Goal: Check status: Check status

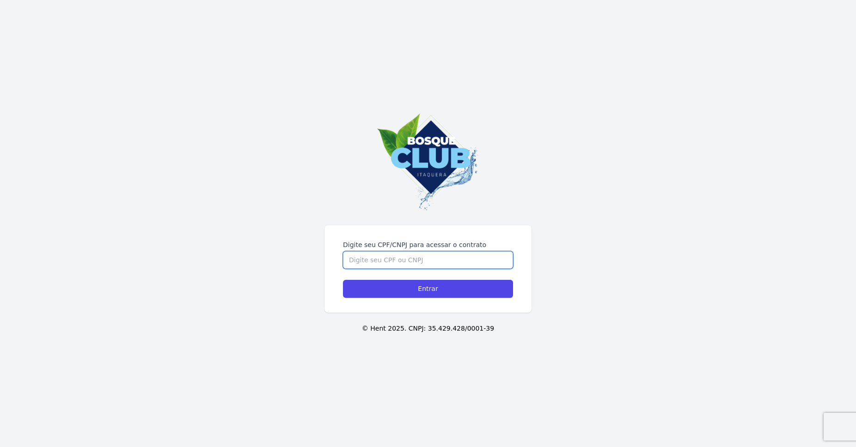
click at [449, 262] on input "Digite seu CPF/CNPJ para acessar o contrato" at bounding box center [428, 260] width 170 height 18
type input "35889198807"
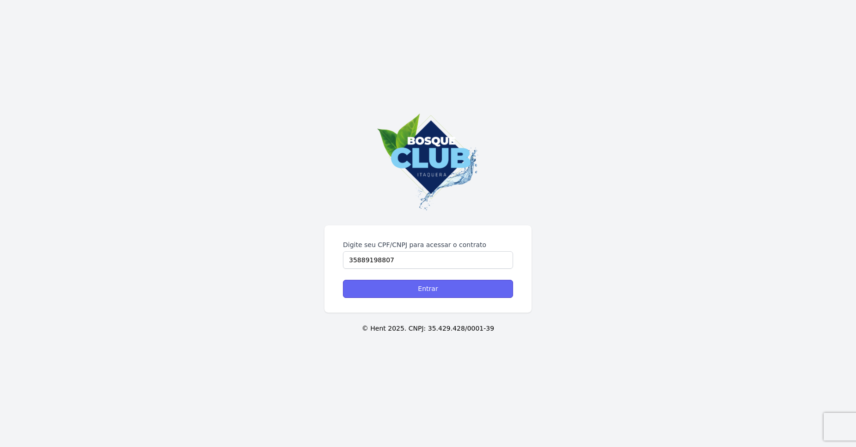
click at [397, 287] on input "Entrar" at bounding box center [428, 289] width 170 height 18
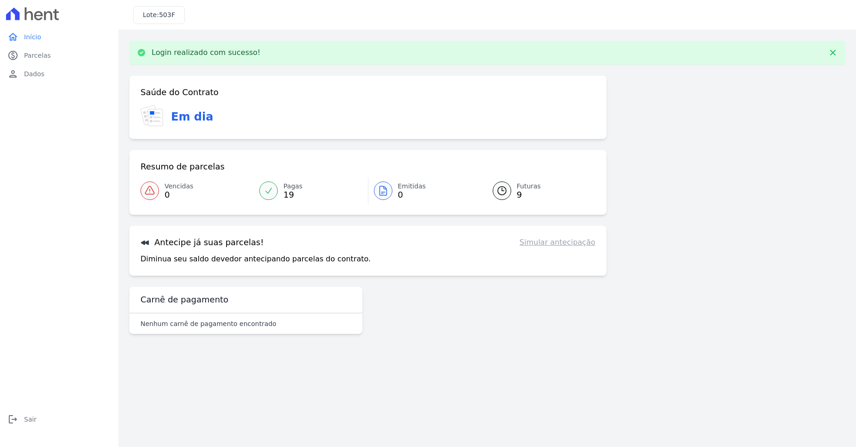
click at [520, 191] on span "9" at bounding box center [529, 194] width 24 height 7
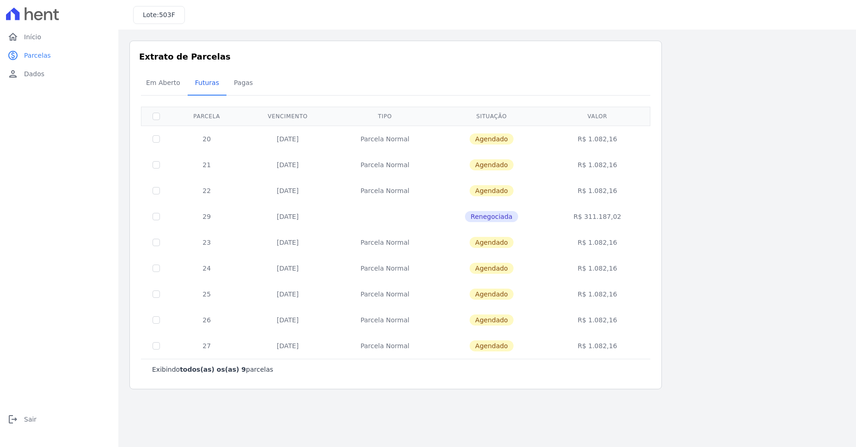
drag, startPoint x: 638, startPoint y: 362, endPoint x: 546, endPoint y: 224, distance: 166.2
click at [546, 224] on div "Exibindo todos(as) os(as) 9 parcelas [GEOGRAPHIC_DATA] Vencimento Tipo Situação…" at bounding box center [395, 243] width 509 height 273
click at [571, 227] on td "R$ 311.187,02" at bounding box center [597, 217] width 102 height 26
click at [499, 220] on span "Renegociada" at bounding box center [491, 216] width 53 height 11
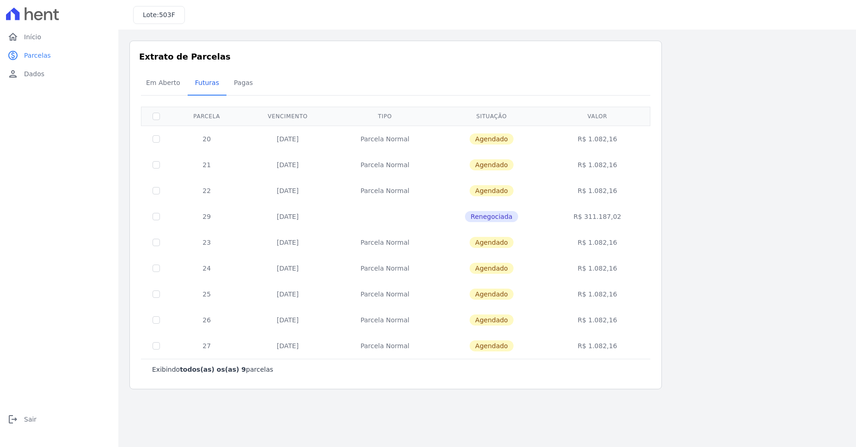
click at [495, 215] on span "Renegociada" at bounding box center [491, 216] width 53 height 11
click at [584, 215] on td "R$ 311.187,02" at bounding box center [597, 217] width 102 height 26
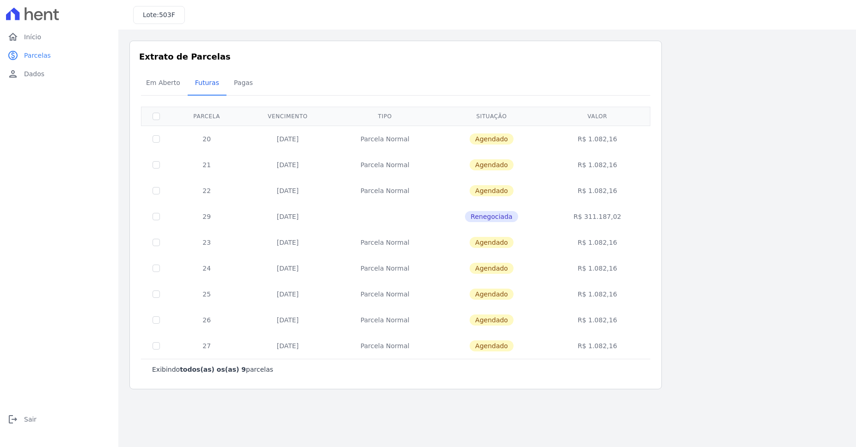
click at [584, 215] on td "R$ 311.187,02" at bounding box center [597, 217] width 102 height 26
click at [228, 90] on span "Pagas" at bounding box center [243, 82] width 30 height 18
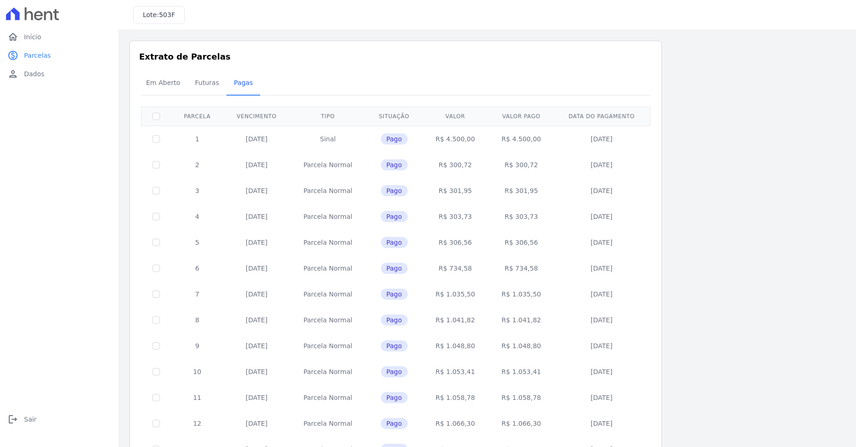
click at [232, 85] on span "Pagas" at bounding box center [243, 82] width 30 height 18
click at [192, 85] on span "Futuras" at bounding box center [206, 82] width 35 height 18
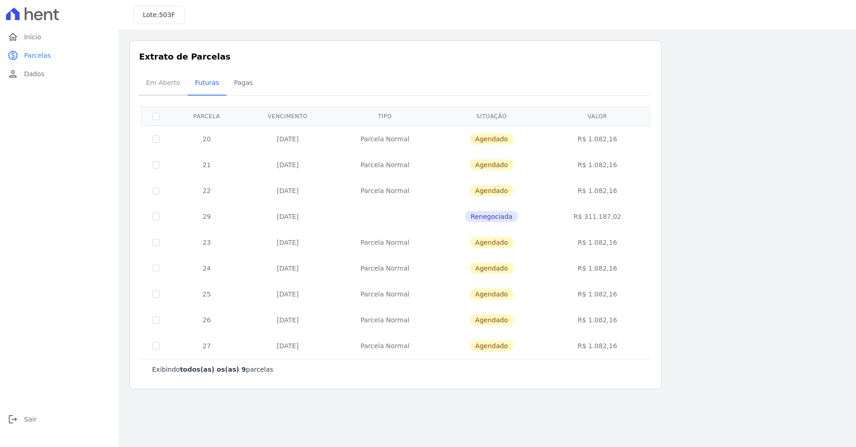
click at [170, 81] on span "Em Aberto" at bounding box center [162, 82] width 45 height 18
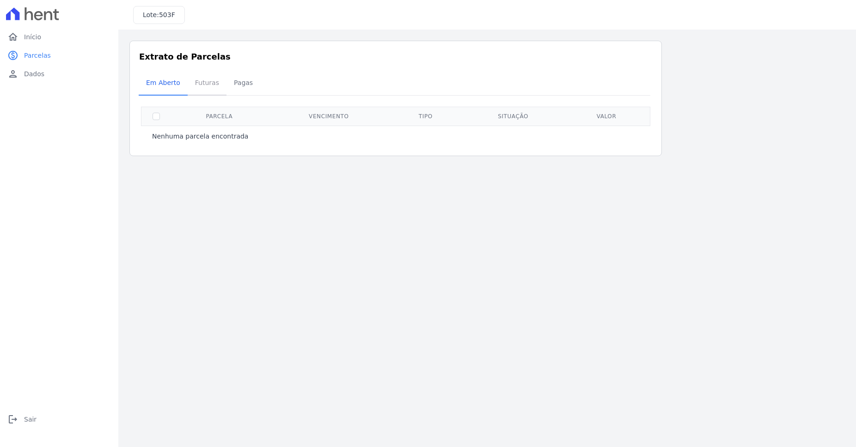
click at [206, 91] on span "Futuras" at bounding box center [206, 82] width 35 height 18
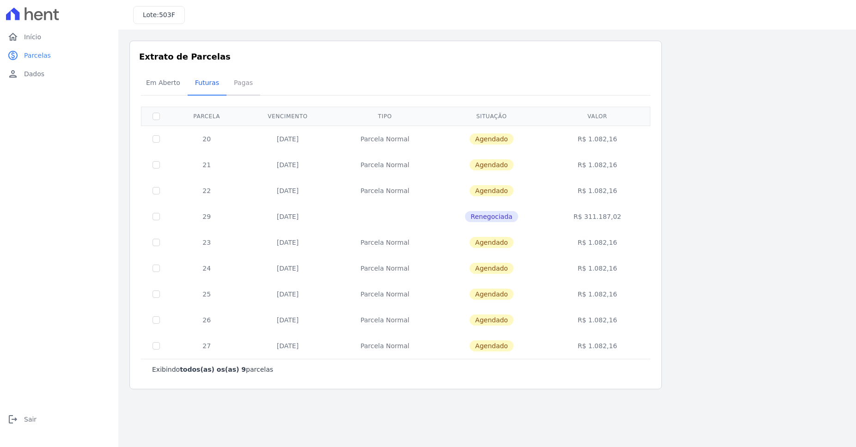
click at [228, 86] on span "Pagas" at bounding box center [243, 82] width 30 height 18
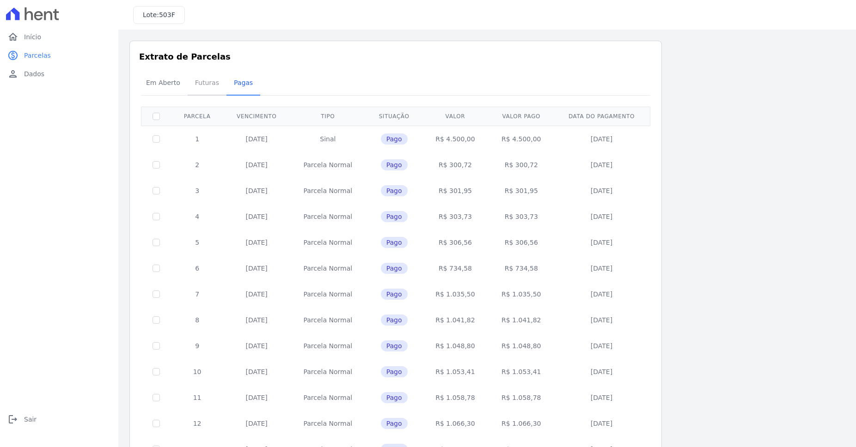
click at [198, 84] on span "Futuras" at bounding box center [206, 82] width 35 height 18
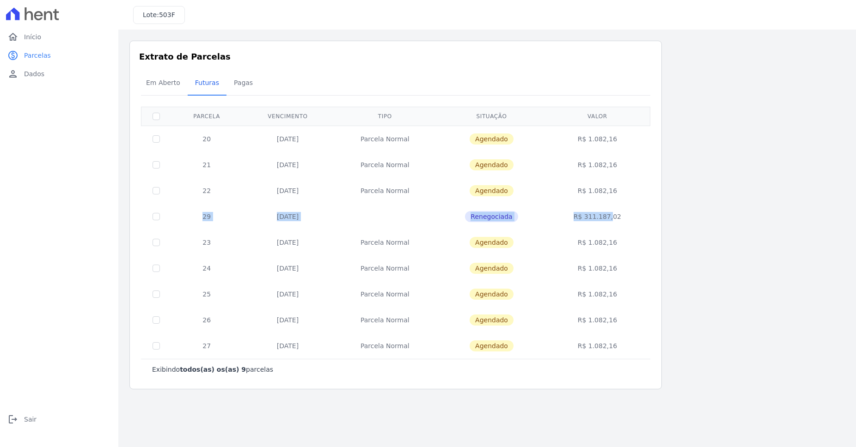
drag, startPoint x: 224, startPoint y: 137, endPoint x: 622, endPoint y: 214, distance: 405.2
click at [617, 214] on tbody "20 [DATE] [GEOGRAPHIC_DATA] [GEOGRAPHIC_DATA] R$ 1.082,16 21 [DATE] [GEOGRAPHIC…" at bounding box center [395, 242] width 509 height 233
click at [659, 196] on div "Extrato de Parcelas Em [GEOGRAPHIC_DATA] Futuras [GEOGRAPHIC_DATA] 0 selecionad…" at bounding box center [395, 215] width 532 height 349
